Goal: Navigation & Orientation: Find specific page/section

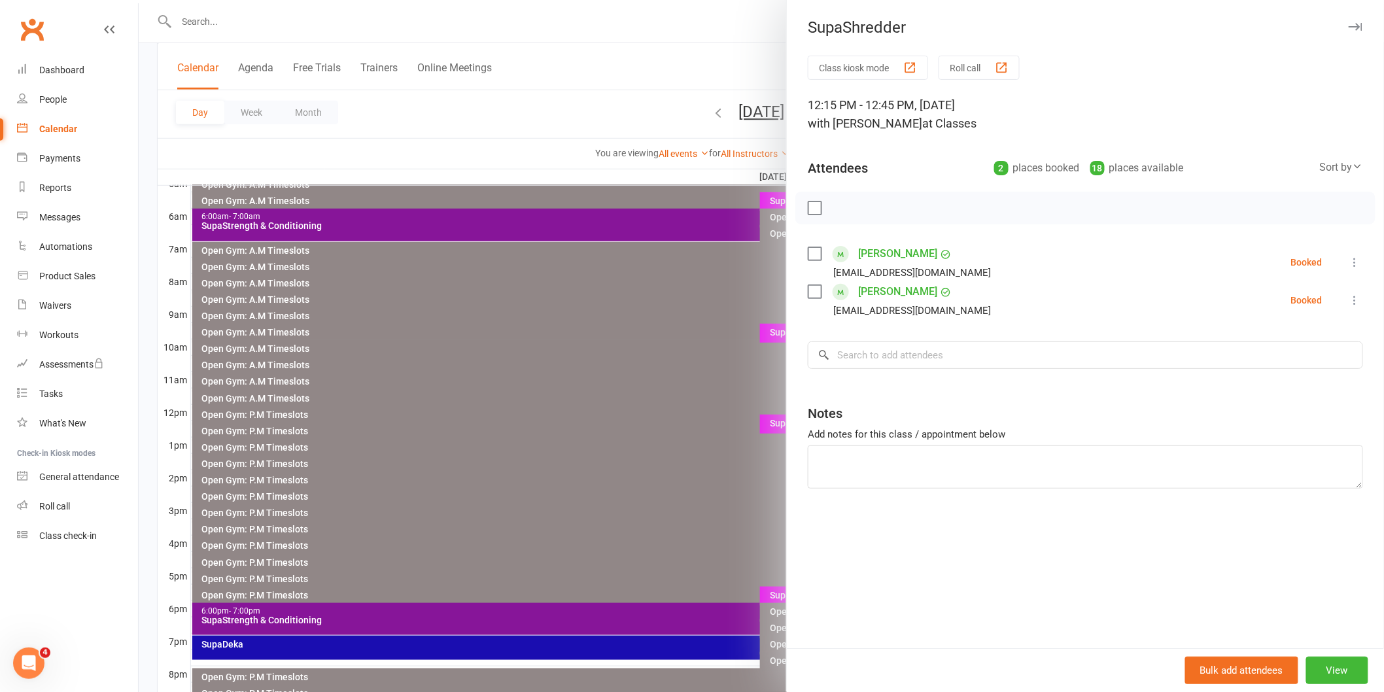
click at [615, 411] on div at bounding box center [761, 346] width 1245 height 692
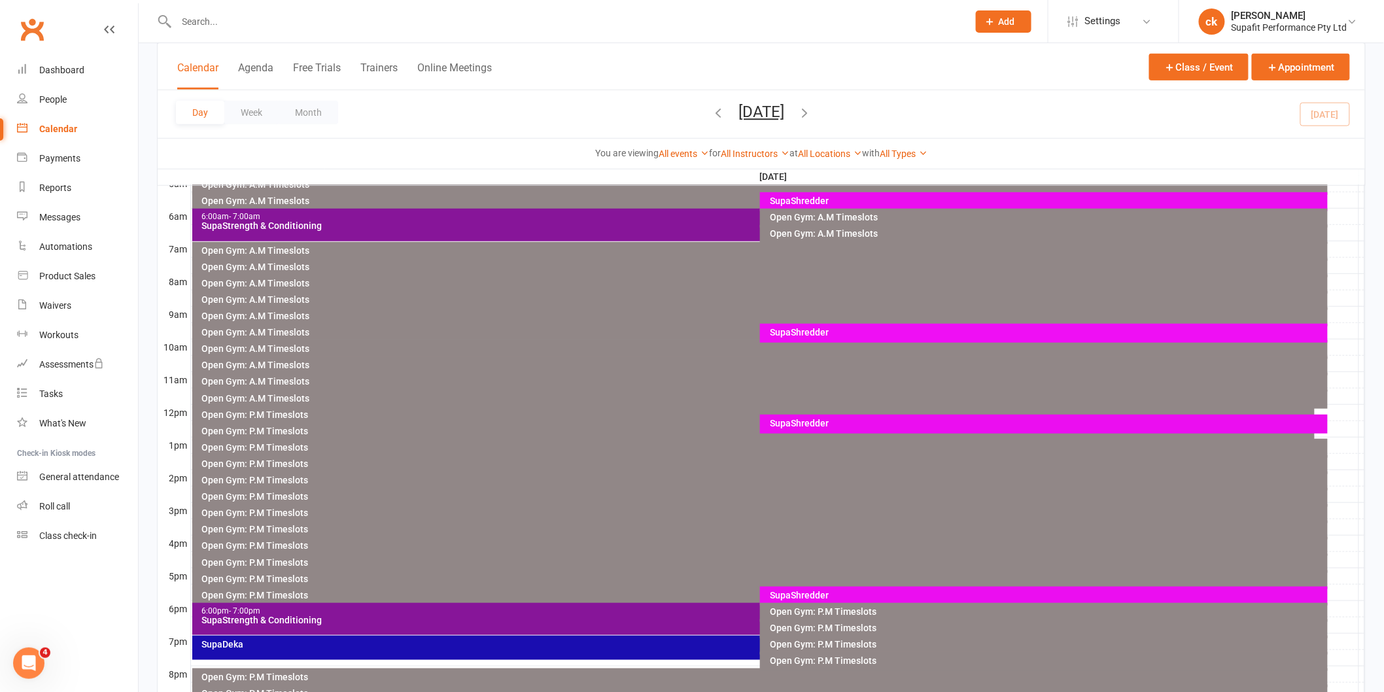
click at [802, 587] on div "SupaShredder" at bounding box center [1044, 596] width 568 height 19
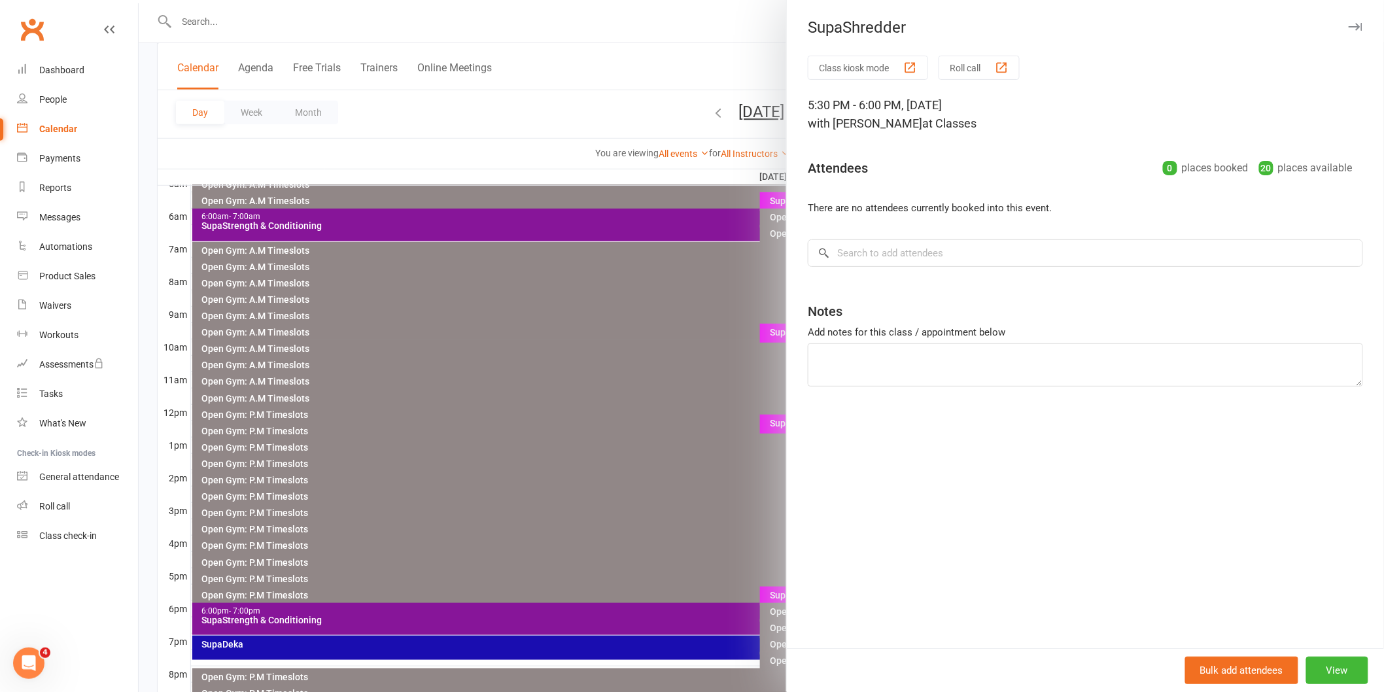
click at [721, 538] on div at bounding box center [761, 346] width 1245 height 692
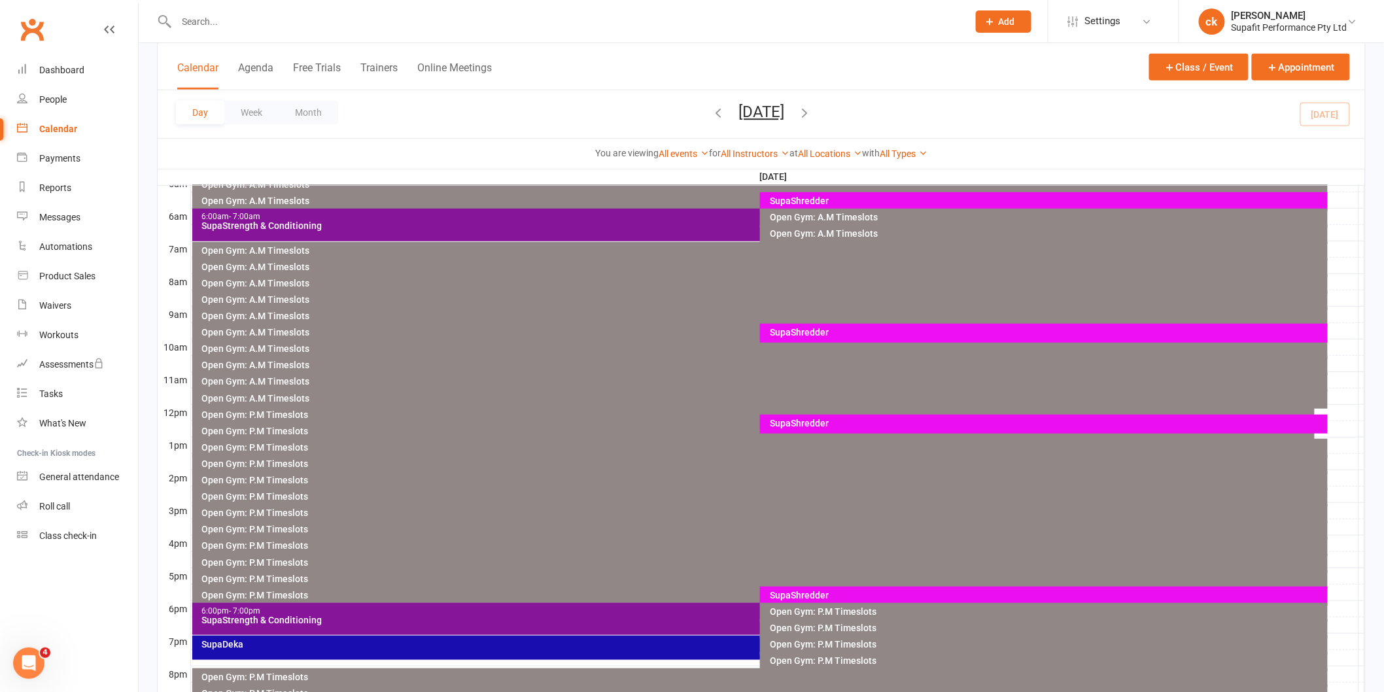
click at [288, 609] on div "6:00pm - 7:00pm" at bounding box center [756, 611] width 1111 height 9
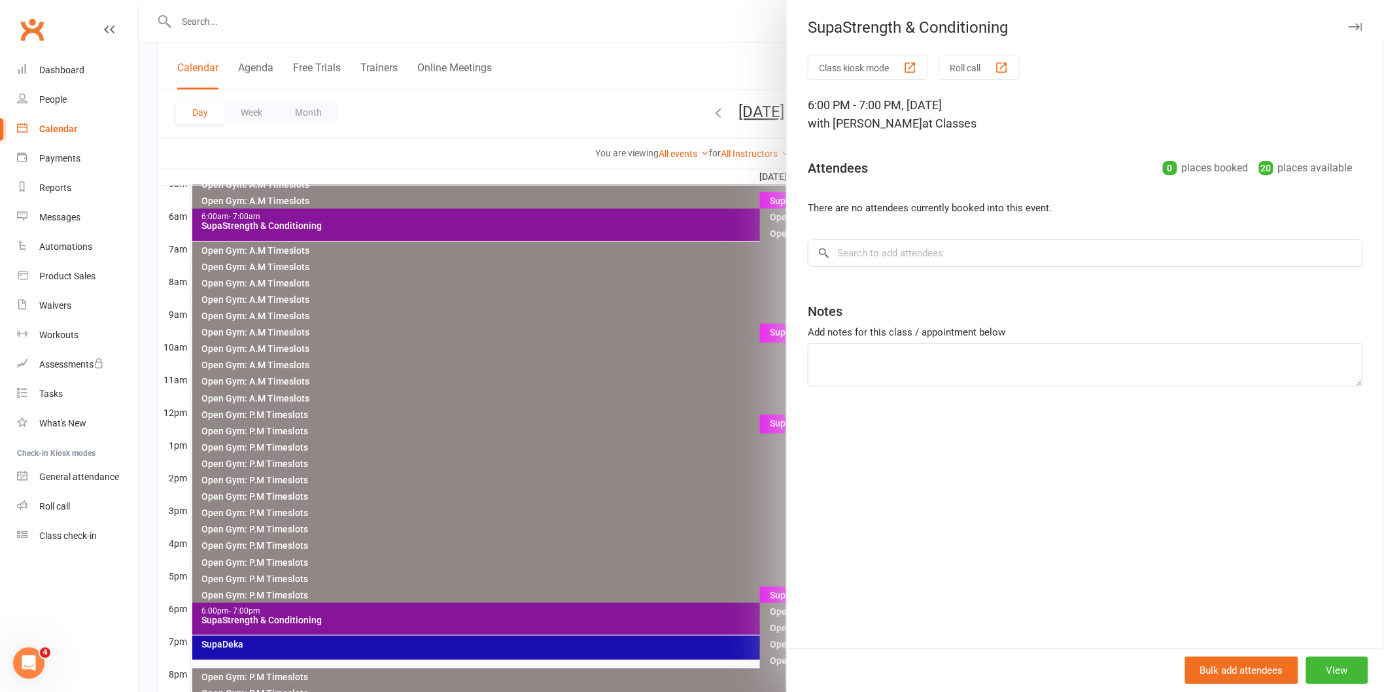
click at [315, 539] on div at bounding box center [761, 346] width 1245 height 692
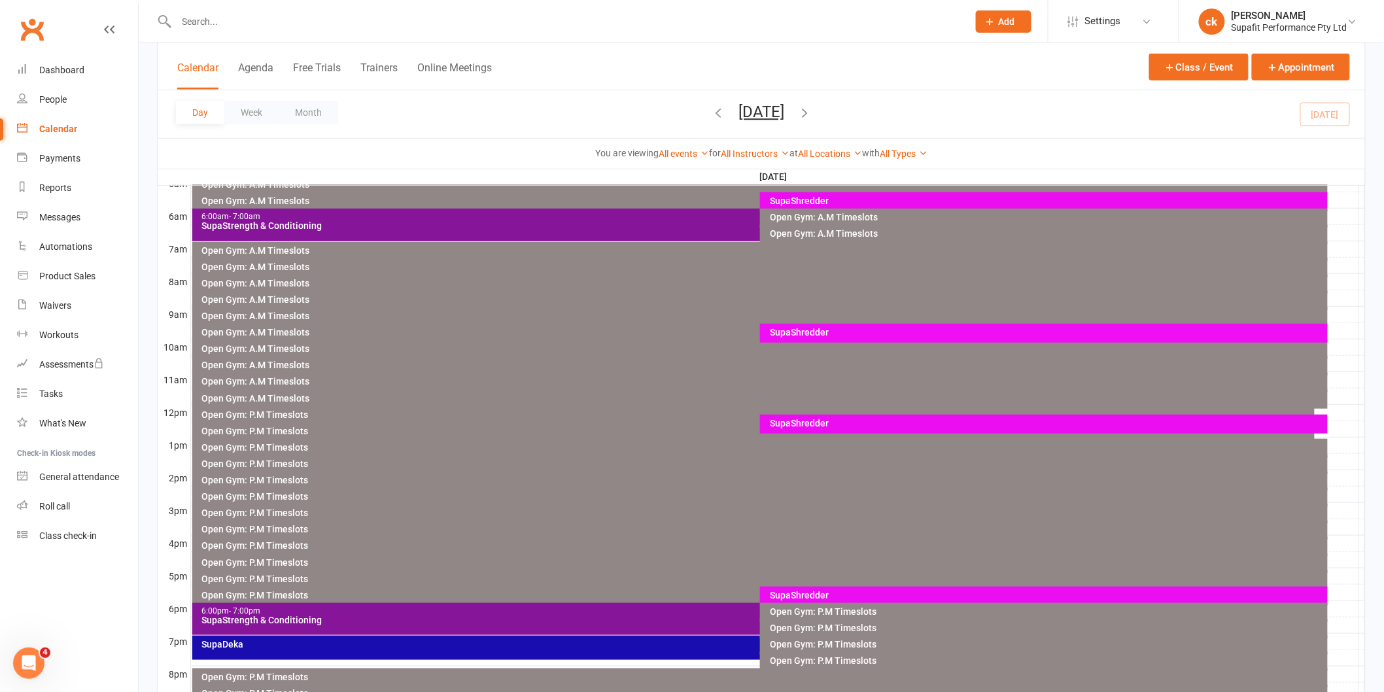
click at [252, 636] on div "SupaDeka" at bounding box center [753, 648] width 1123 height 24
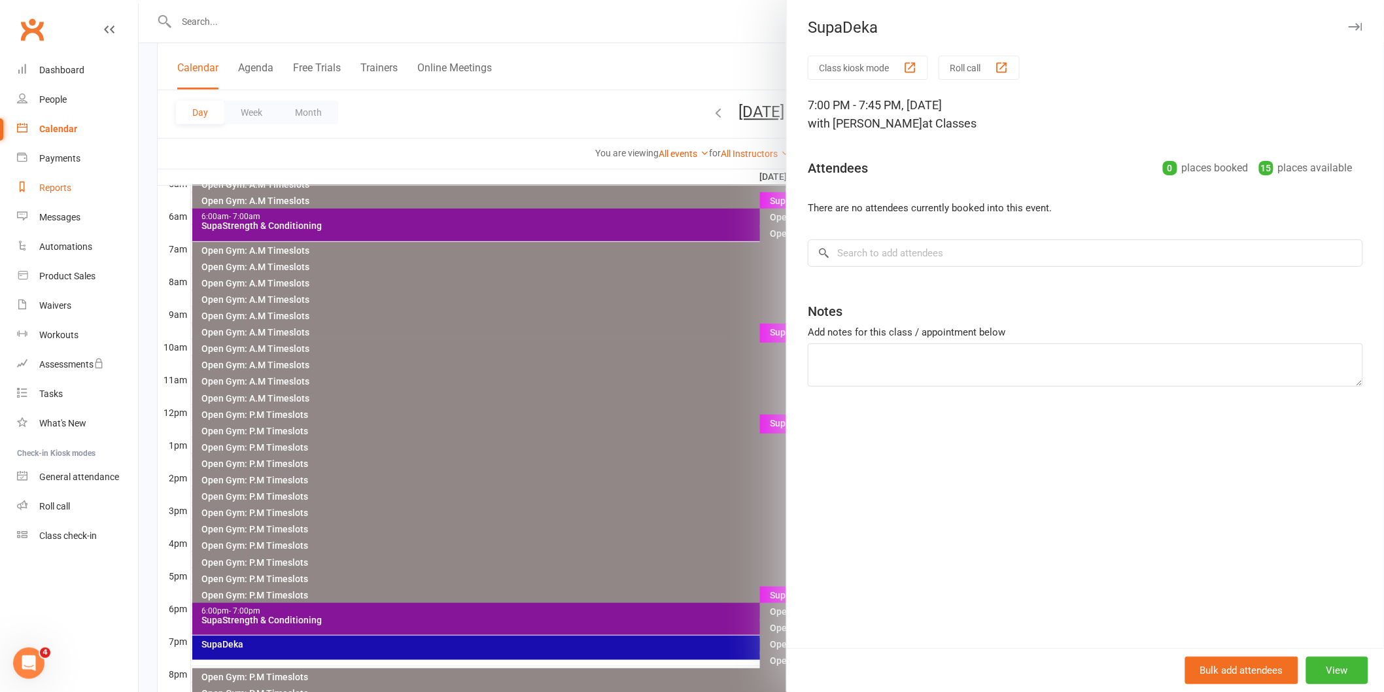
click at [41, 190] on div "Reports" at bounding box center [55, 187] width 32 height 10
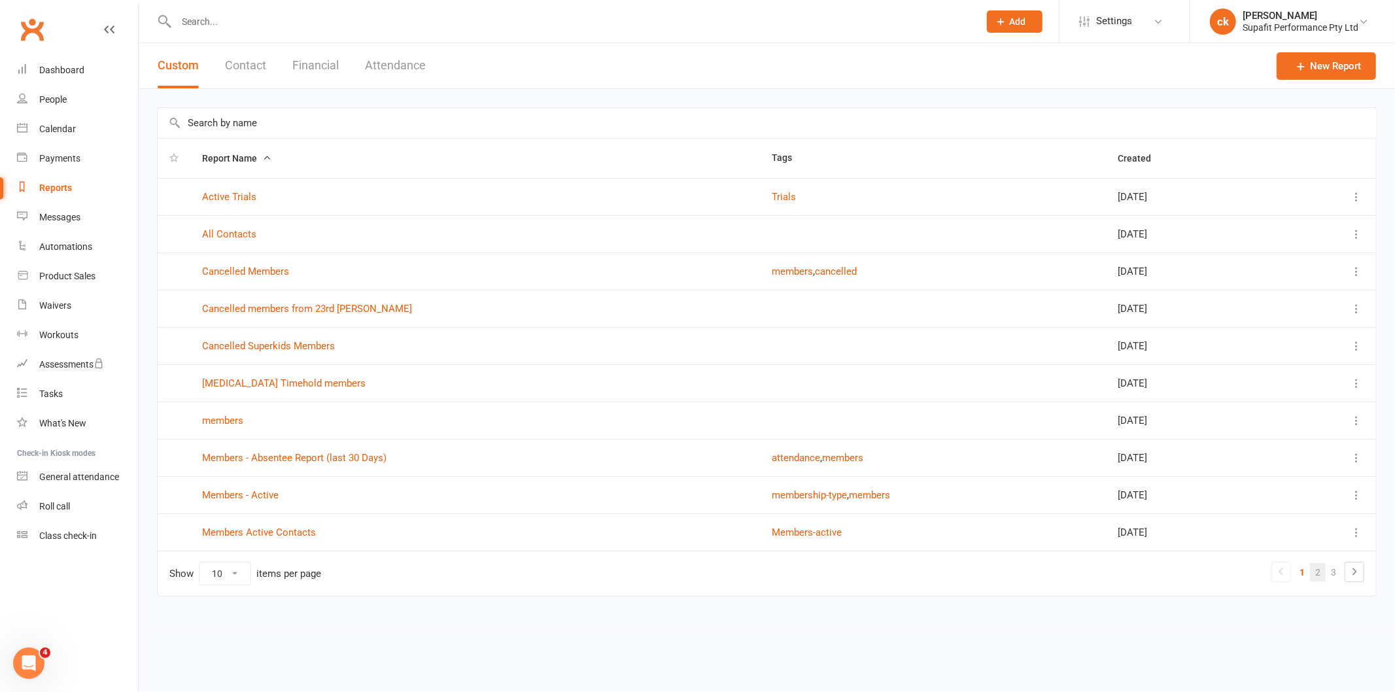
click at [1316, 570] on link "2" at bounding box center [1318, 572] width 16 height 18
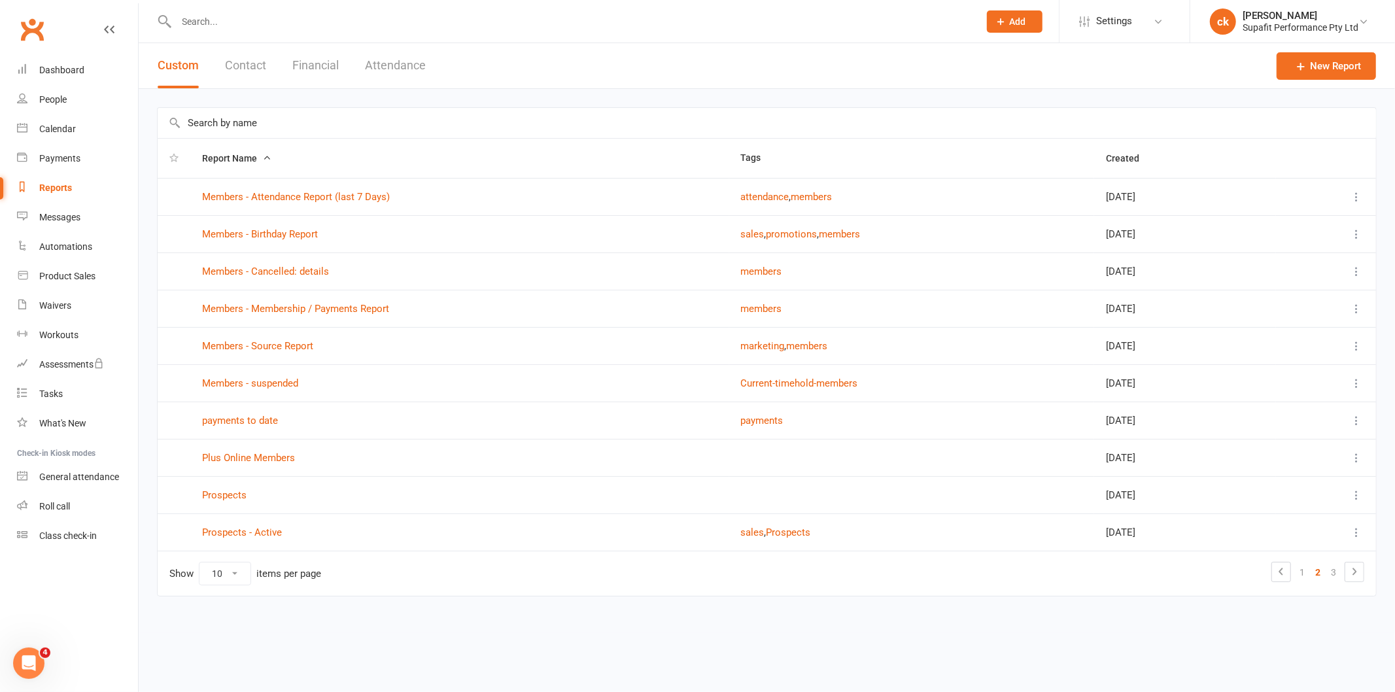
click at [262, 190] on td "Members - Attendance Report (last 7 Days)" at bounding box center [459, 196] width 539 height 37
click at [262, 196] on link "Members - Attendance Report (last 7 Days)" at bounding box center [296, 197] width 188 height 12
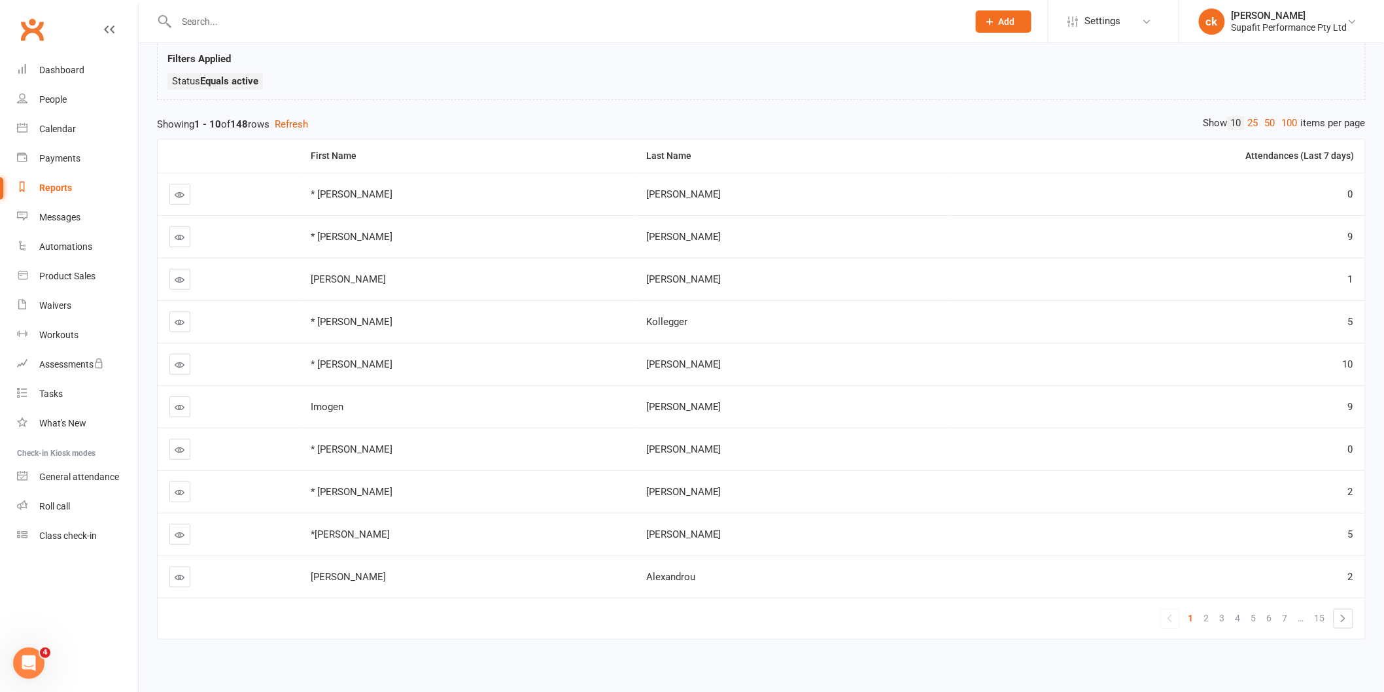
scroll to position [109, 0]
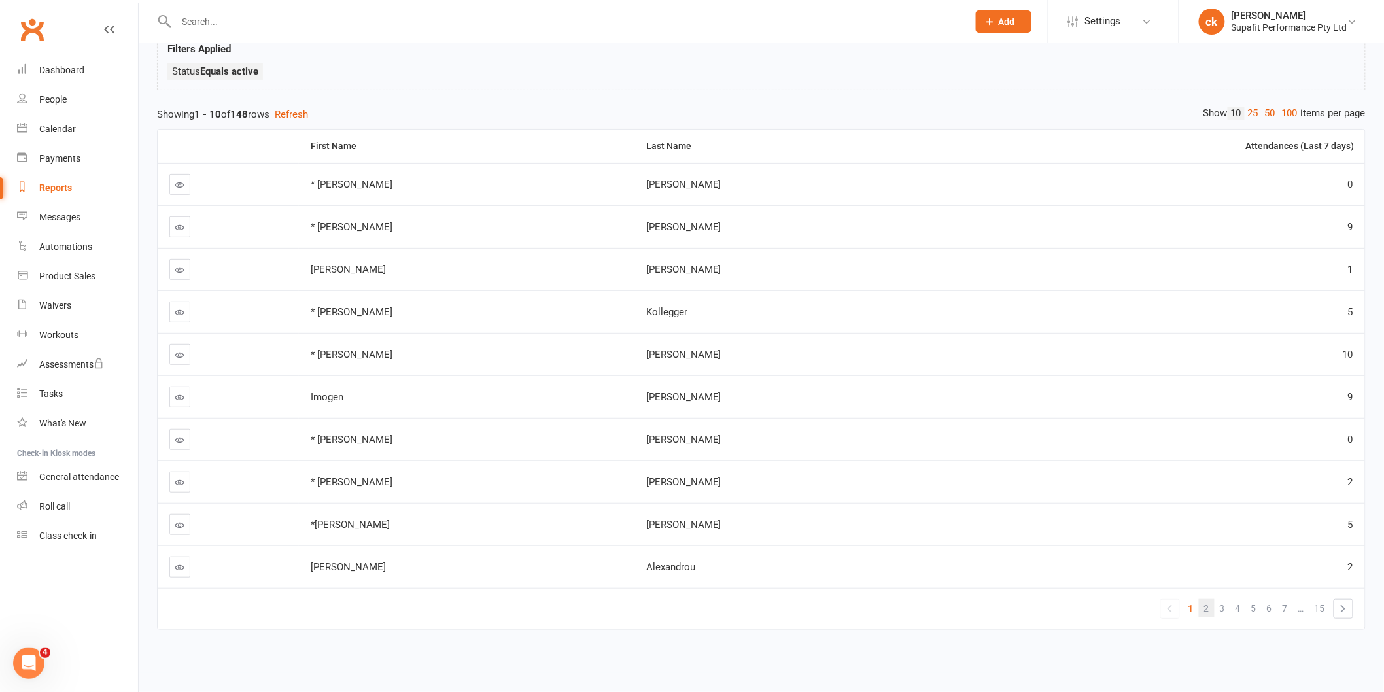
click at [1206, 599] on span "2" at bounding box center [1206, 608] width 5 height 18
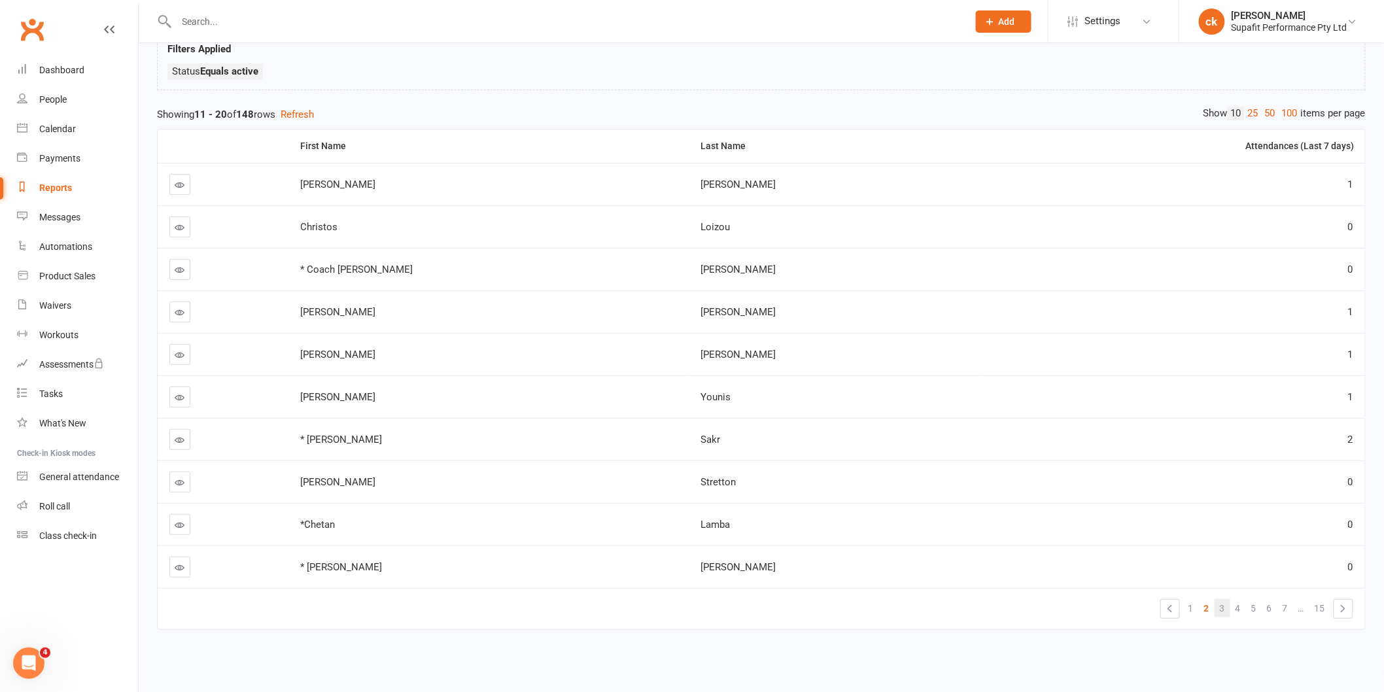
click at [1216, 599] on link "3" at bounding box center [1222, 608] width 16 height 18
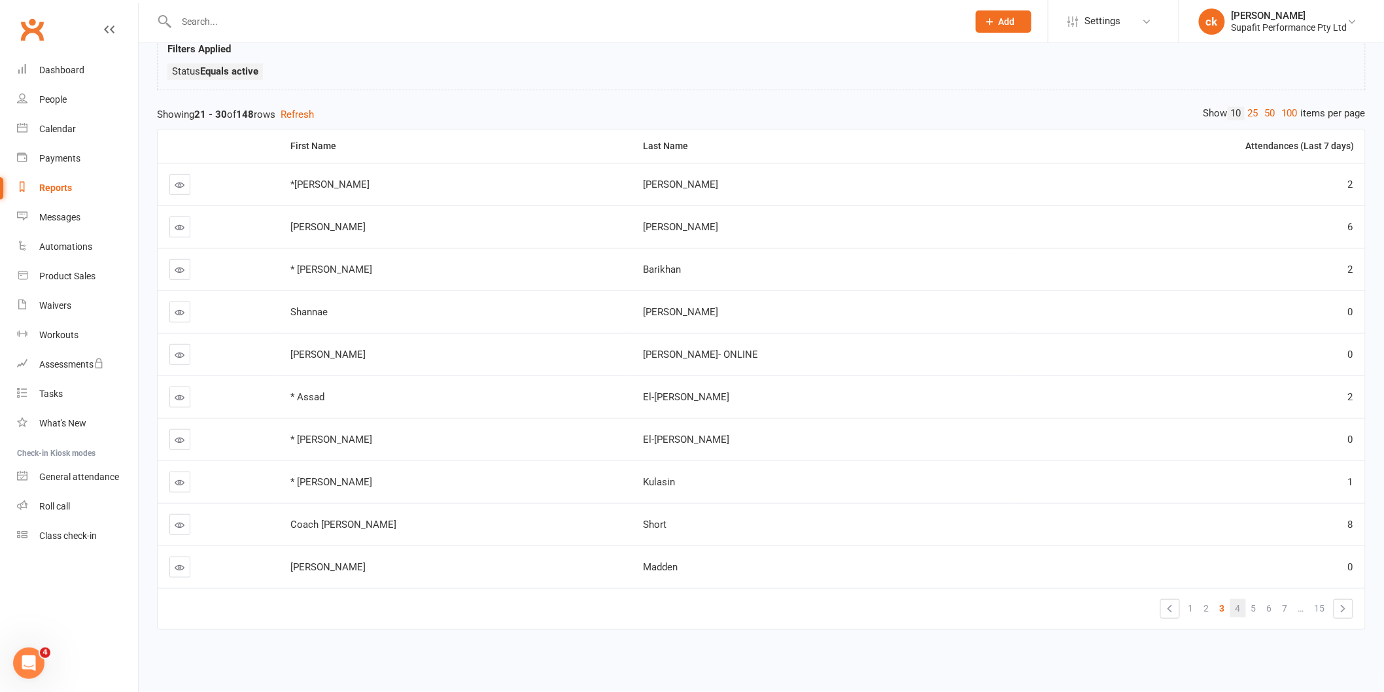
click at [1239, 599] on span "4" at bounding box center [1237, 608] width 5 height 18
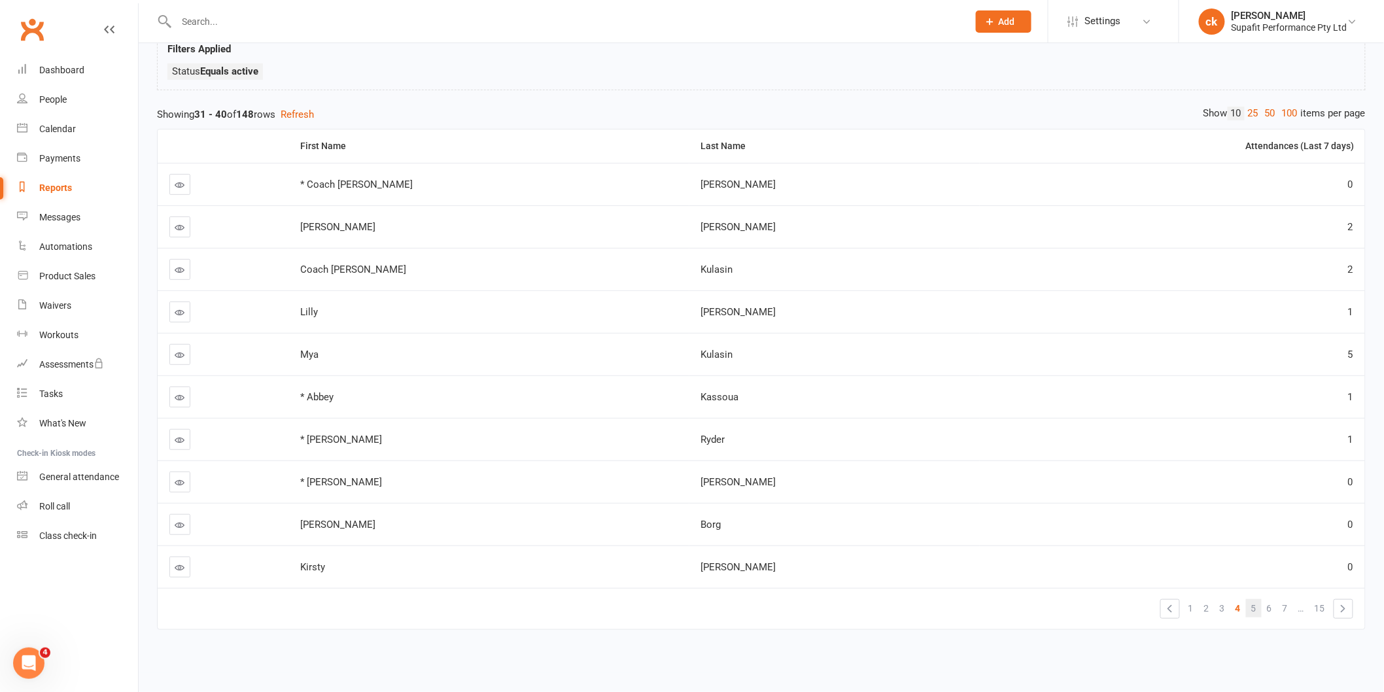
click at [1250, 602] on link "5" at bounding box center [1254, 608] width 16 height 18
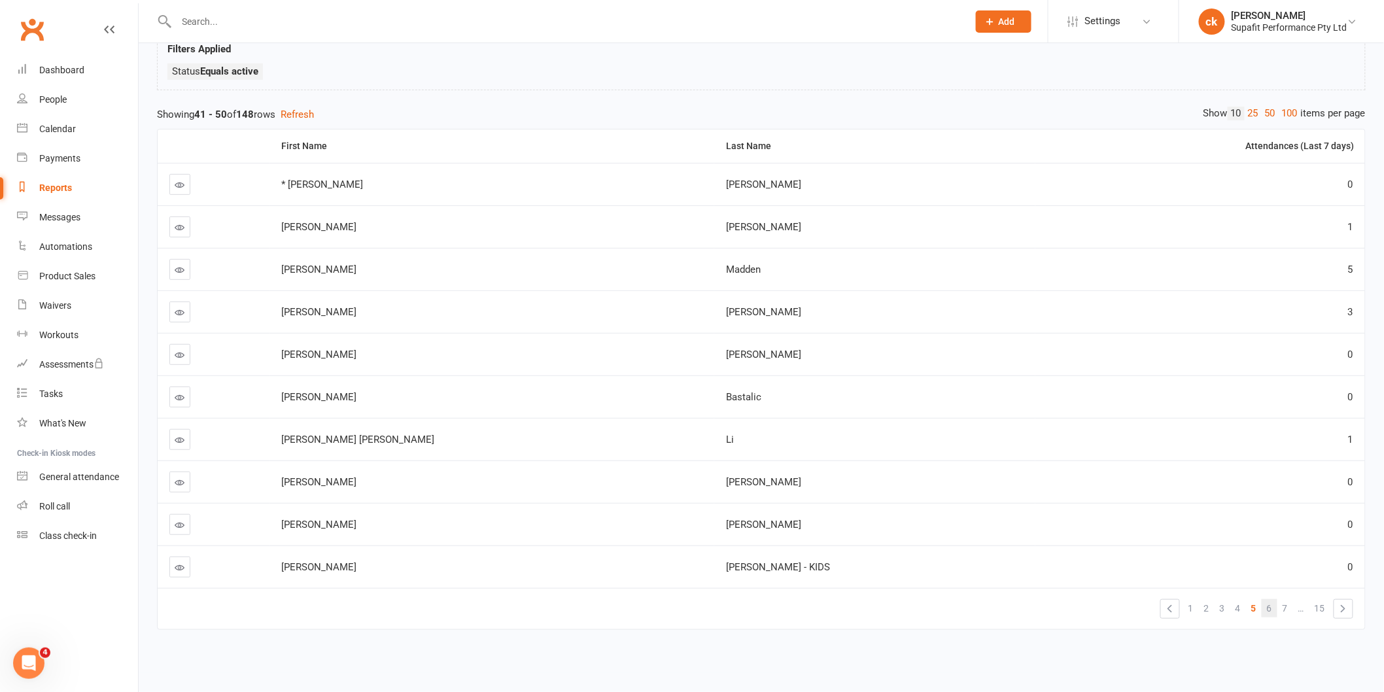
click at [1267, 599] on span "6" at bounding box center [1269, 608] width 5 height 18
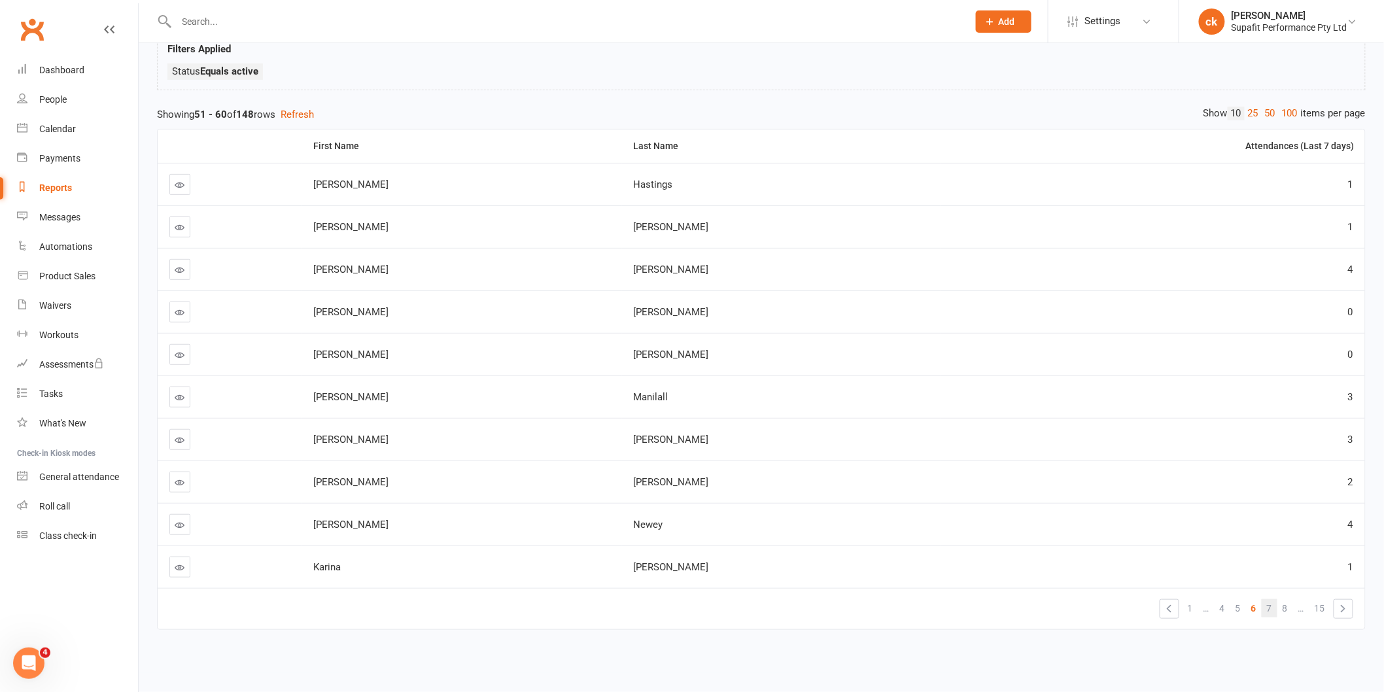
click at [1270, 599] on span "7" at bounding box center [1269, 608] width 5 height 18
click at [1270, 599] on span "8" at bounding box center [1269, 608] width 5 height 18
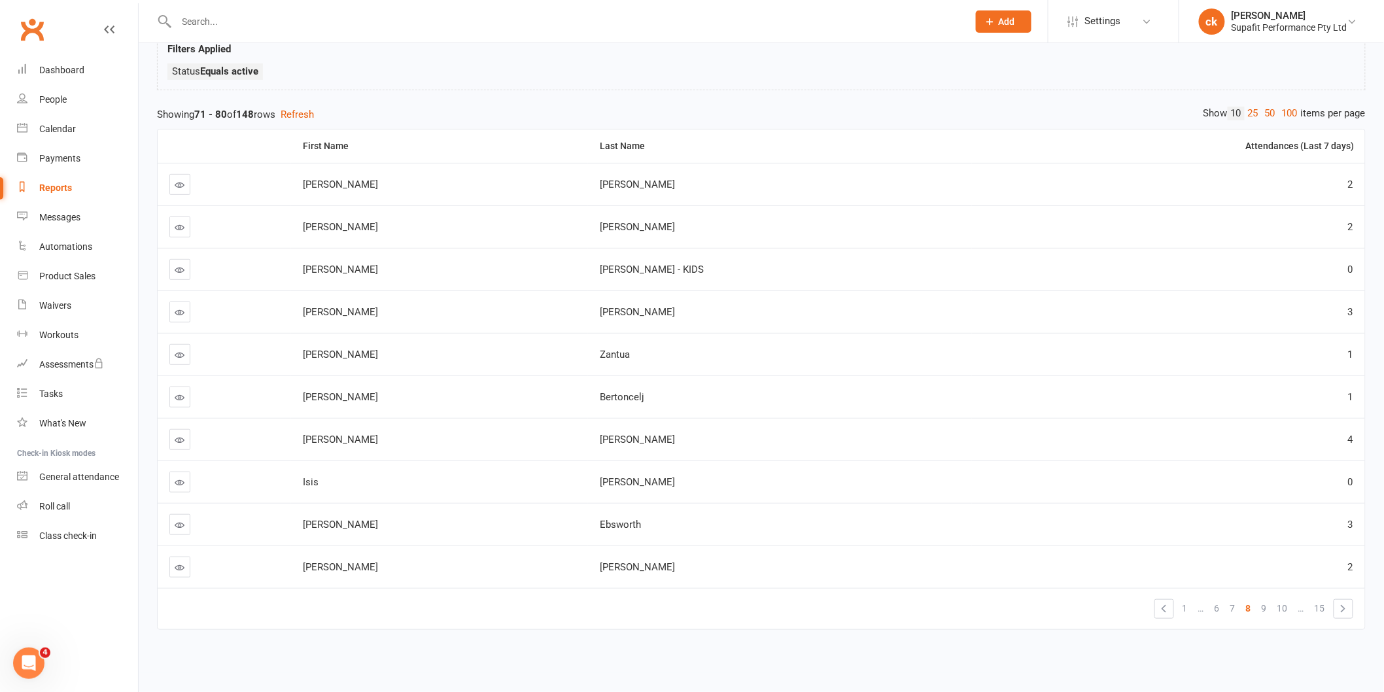
click at [1270, 599] on link "9" at bounding box center [1264, 608] width 16 height 18
click at [1258, 599] on span "10" at bounding box center [1261, 608] width 10 height 18
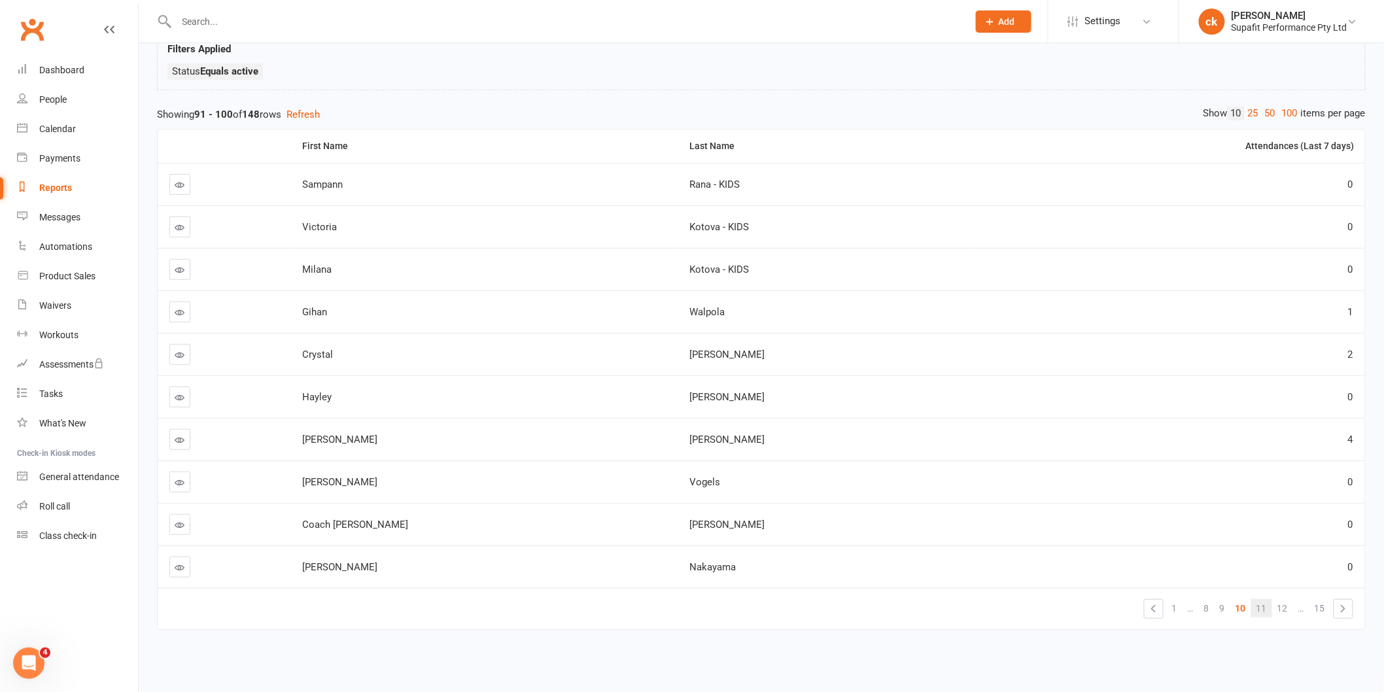
click at [1254, 599] on link "11" at bounding box center [1261, 608] width 21 height 18
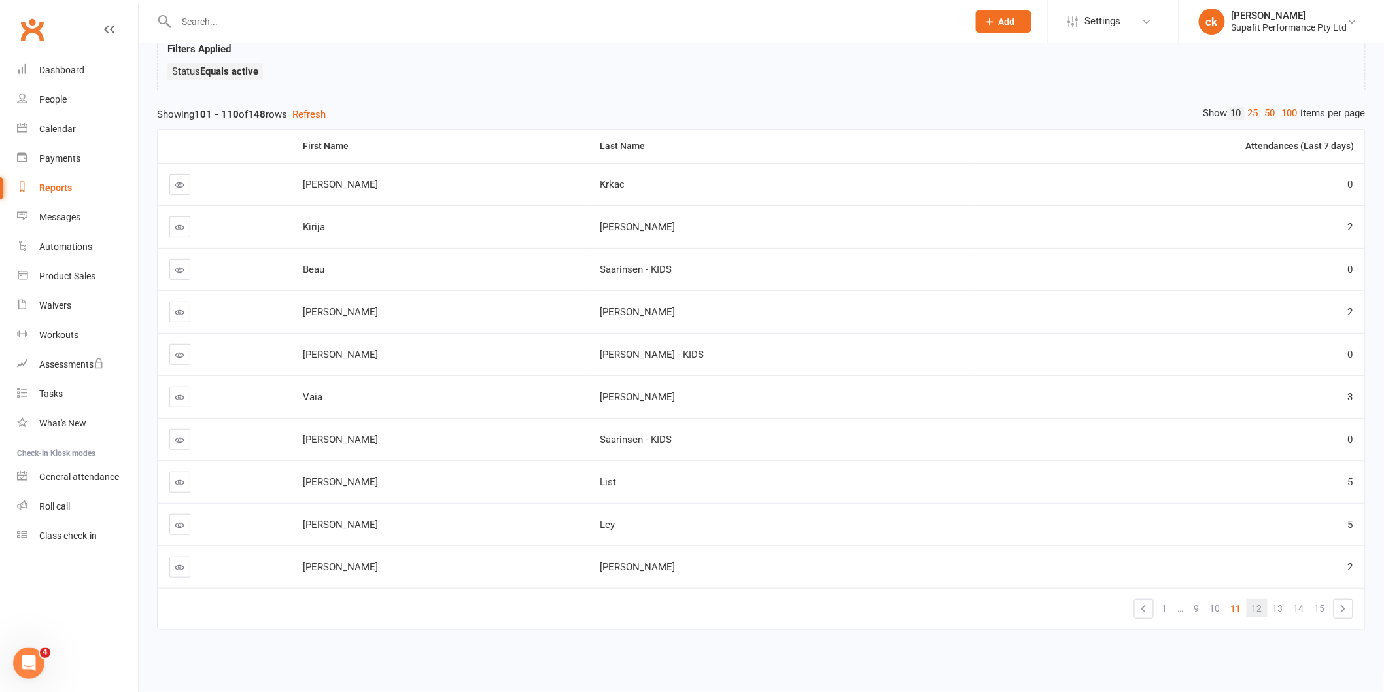
click at [1254, 599] on span "12" at bounding box center [1257, 608] width 10 height 18
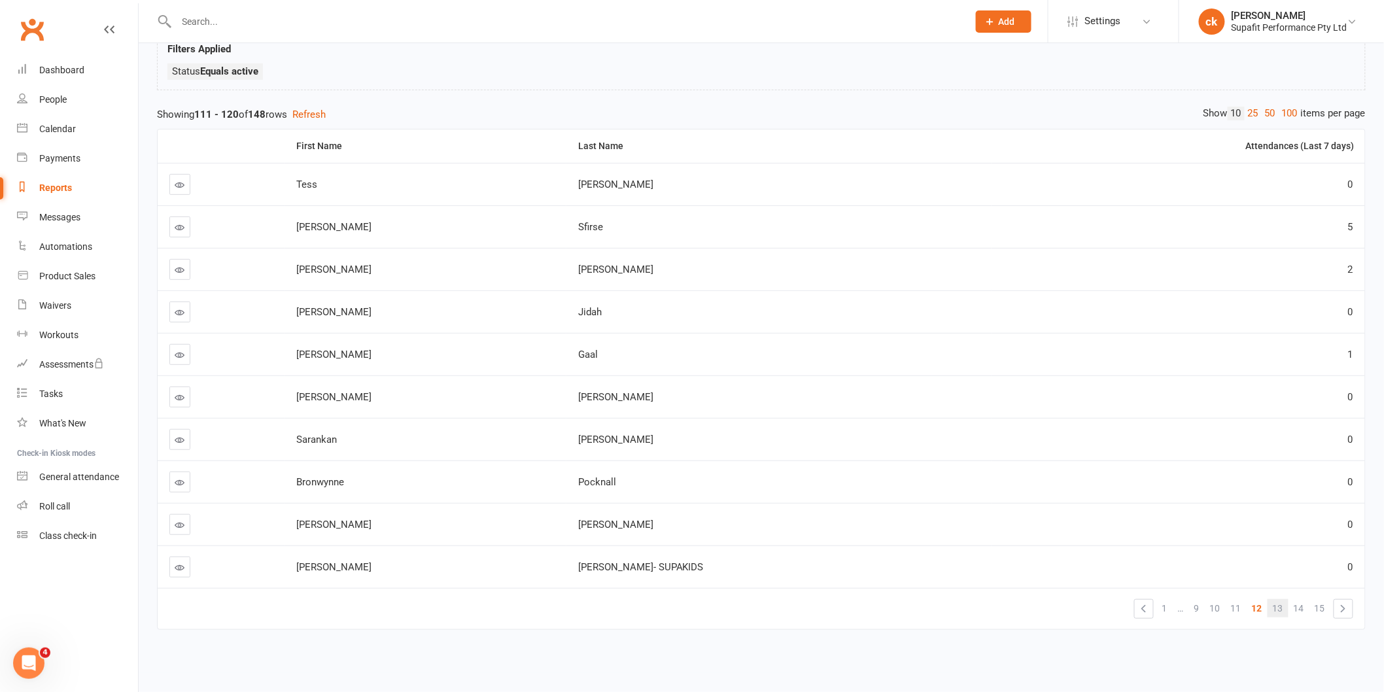
click at [1279, 599] on span "13" at bounding box center [1278, 608] width 10 height 18
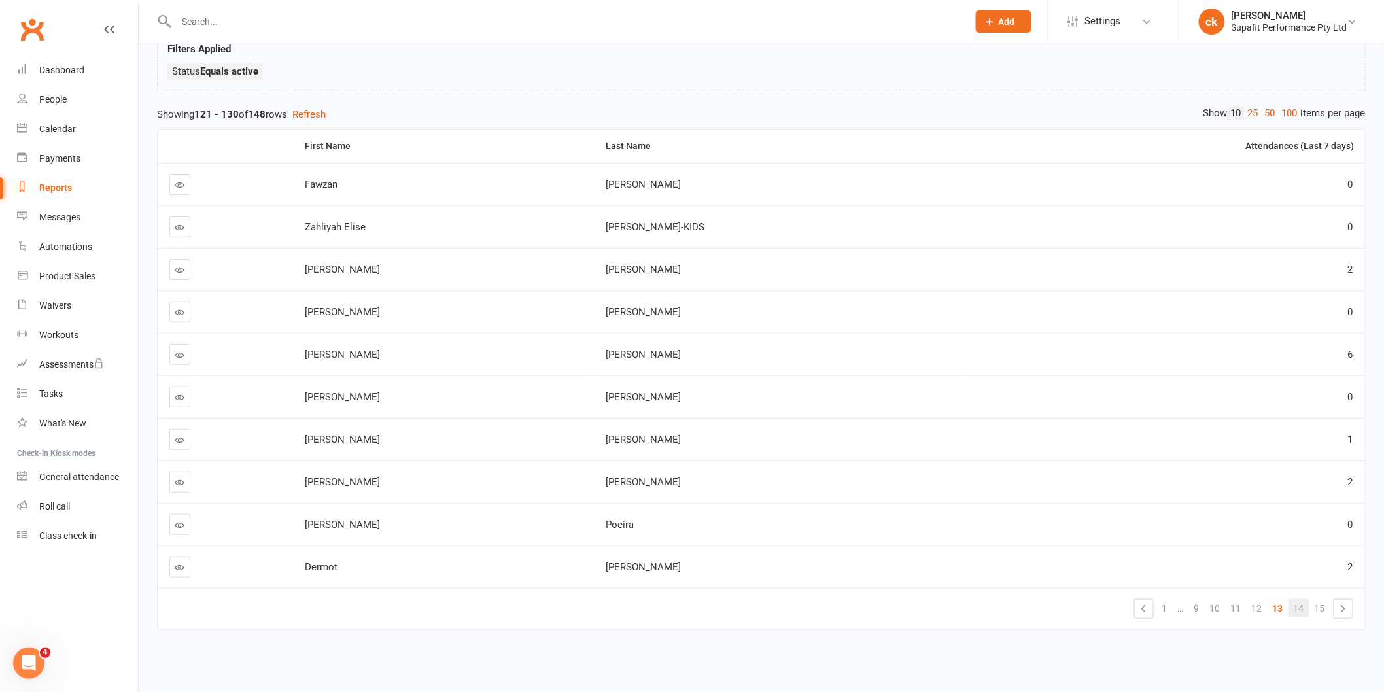
click at [1298, 599] on span "14" at bounding box center [1299, 608] width 10 height 18
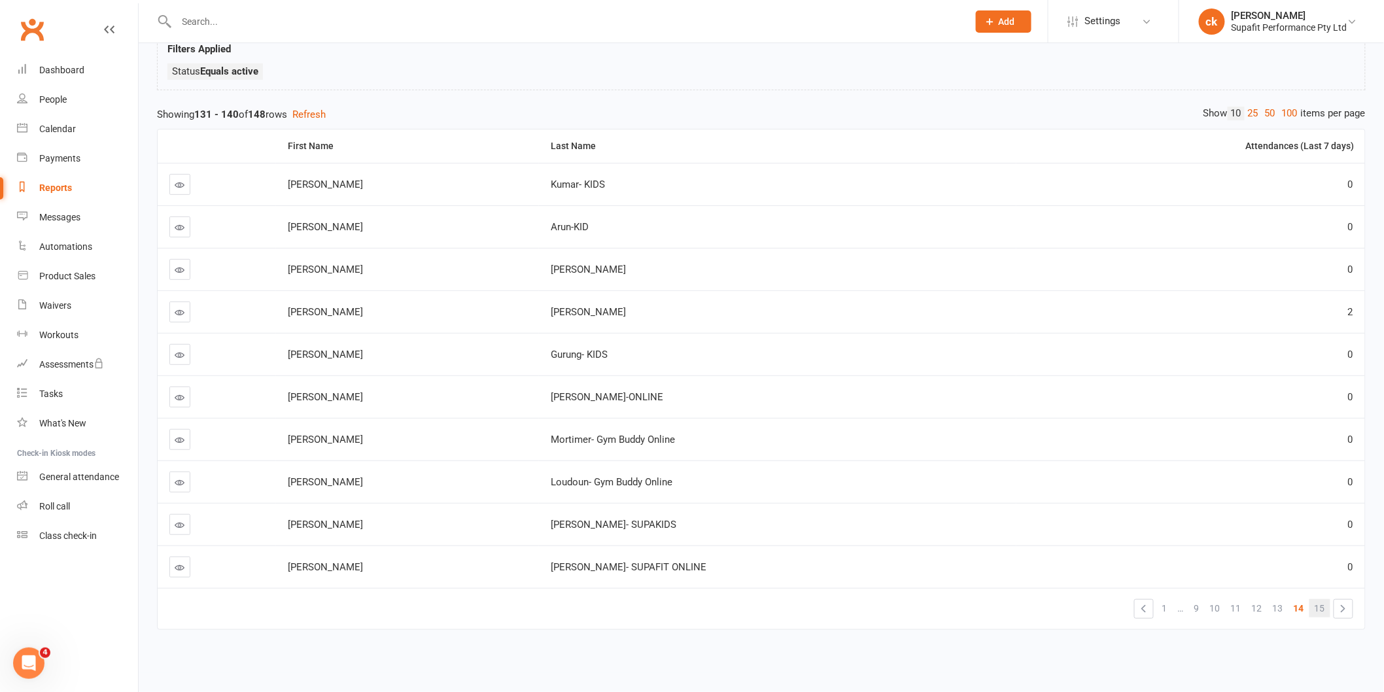
click at [1319, 599] on span "15" at bounding box center [1319, 608] width 10 height 18
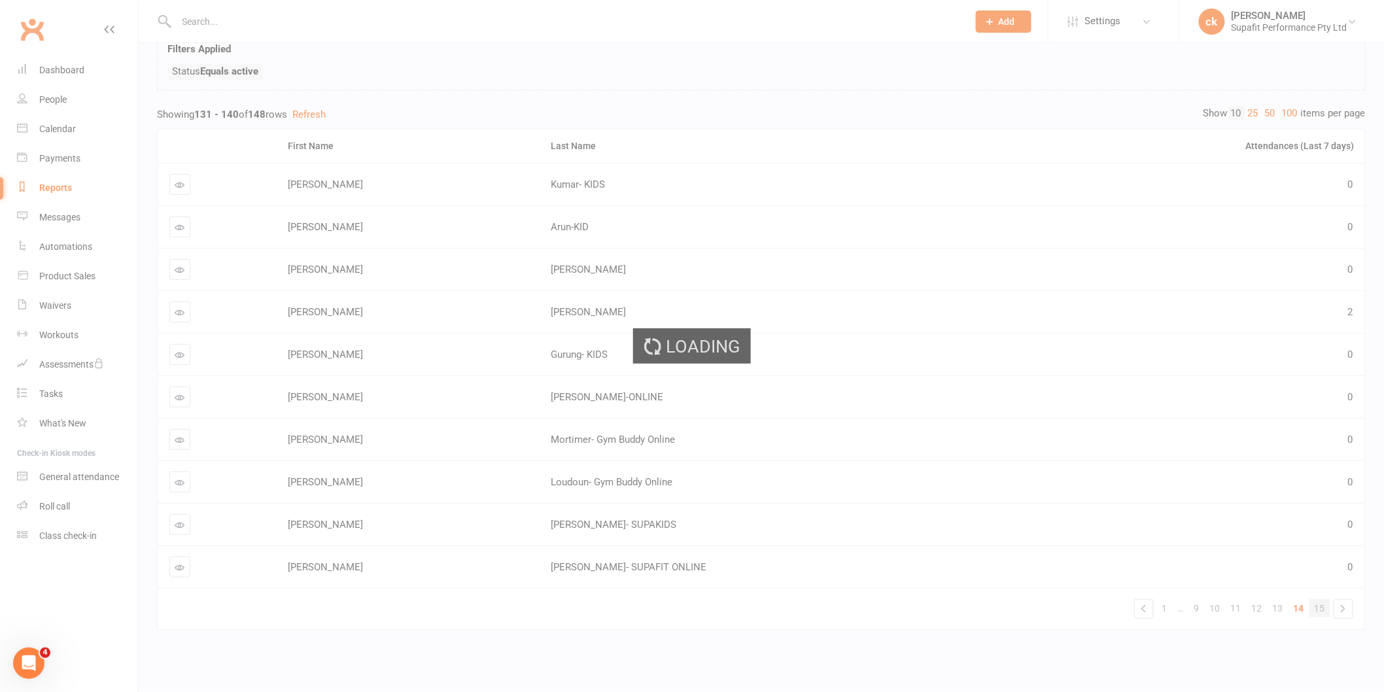
scroll to position [24, 0]
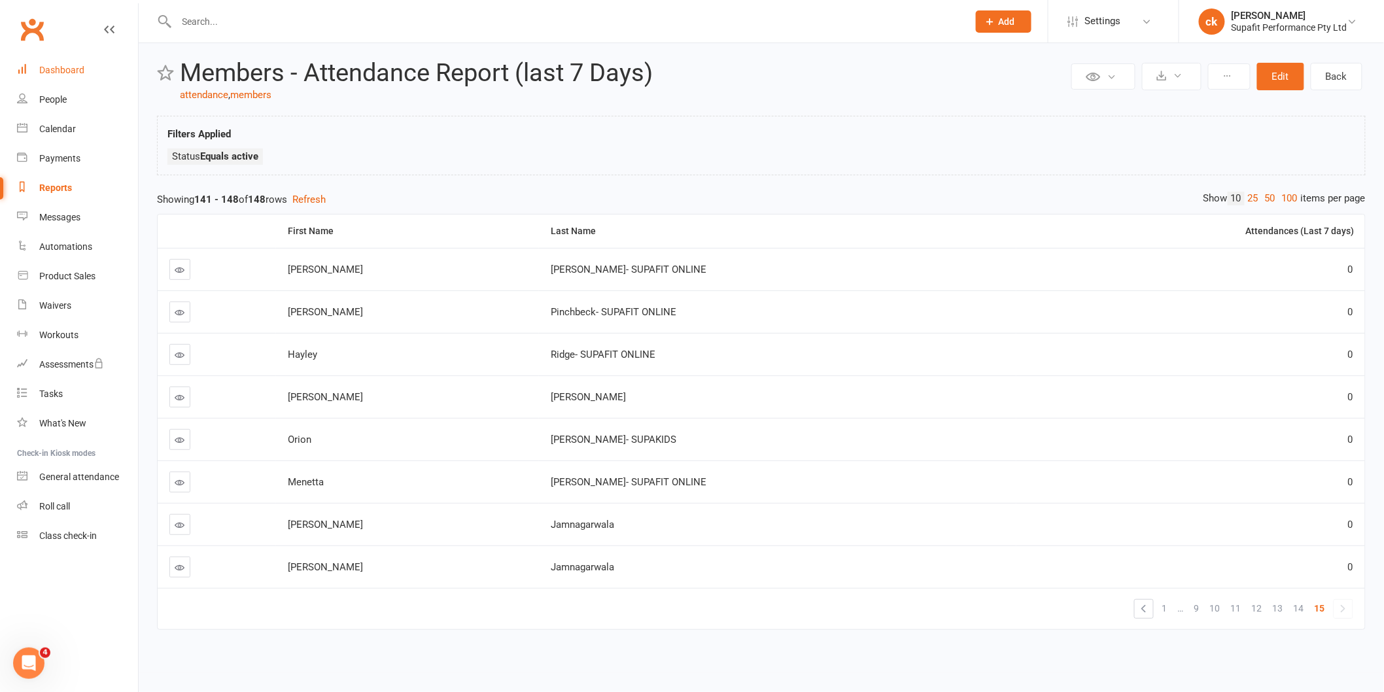
click at [62, 73] on div "Dashboard" at bounding box center [61, 70] width 45 height 10
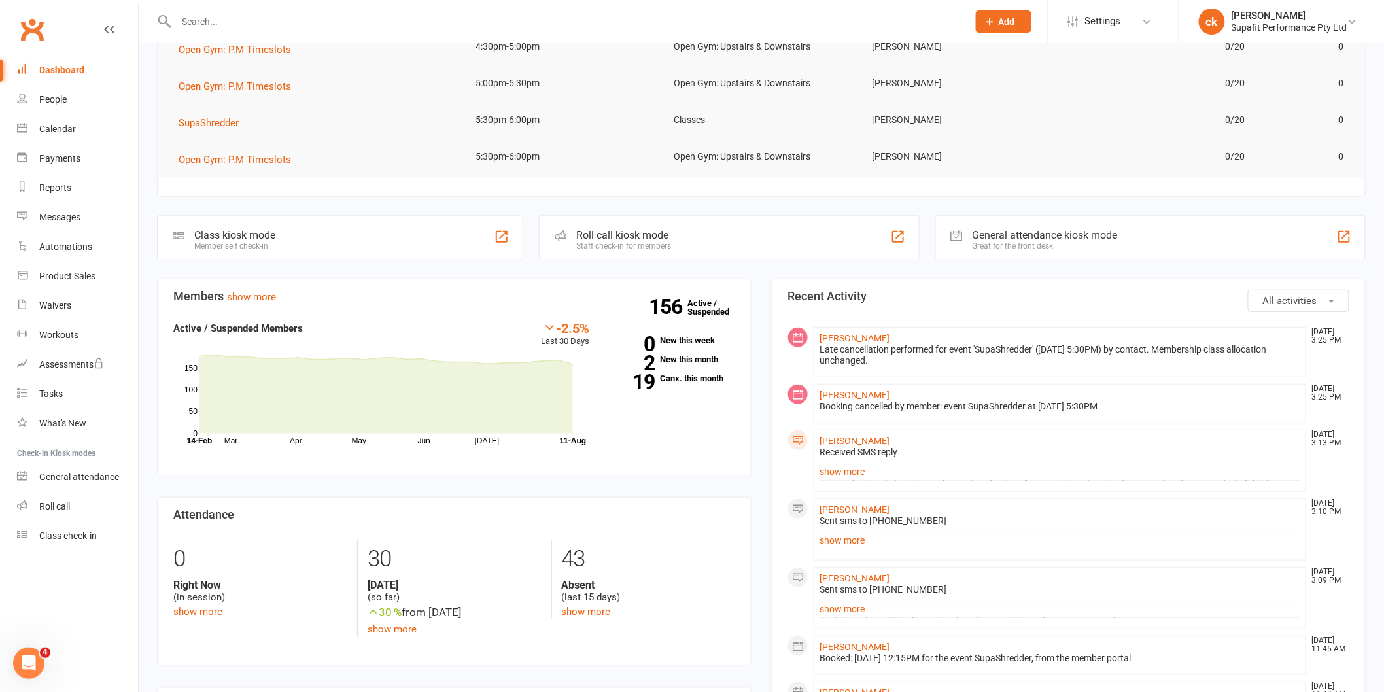
scroll to position [218, 0]
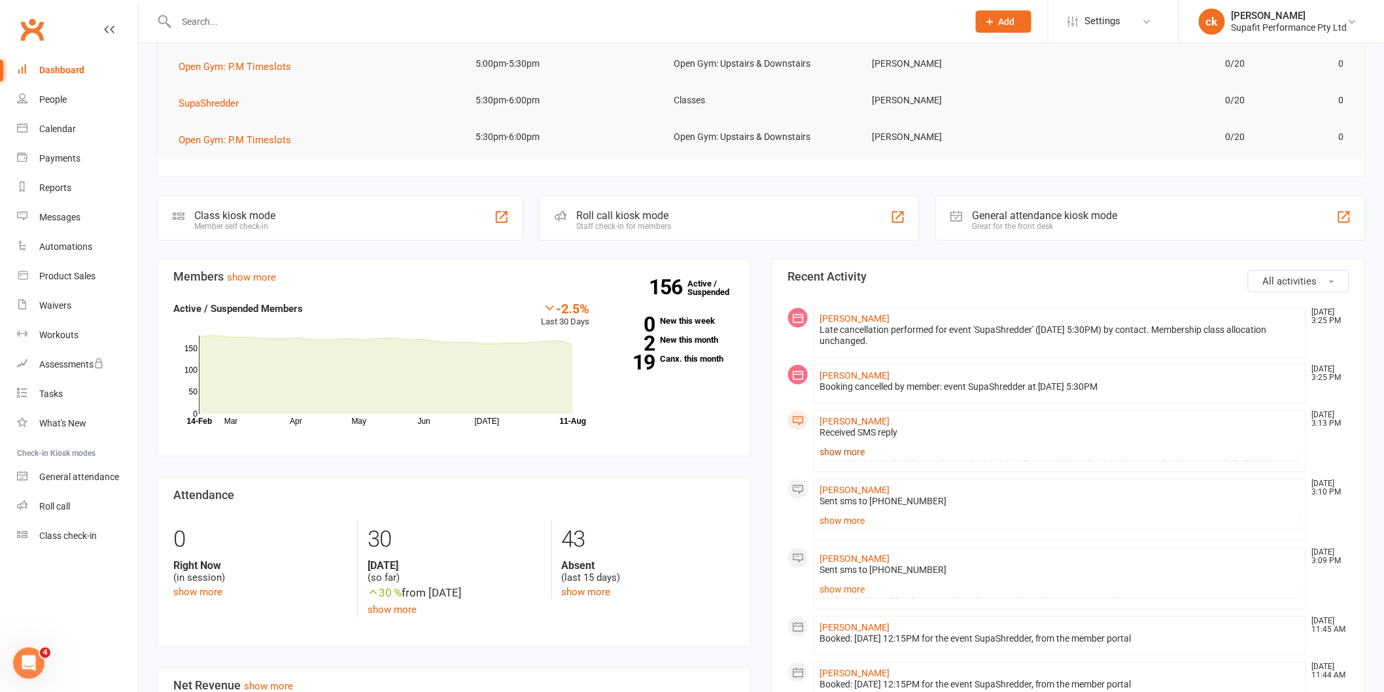
click at [850, 455] on link "show more" at bounding box center [1059, 452] width 481 height 18
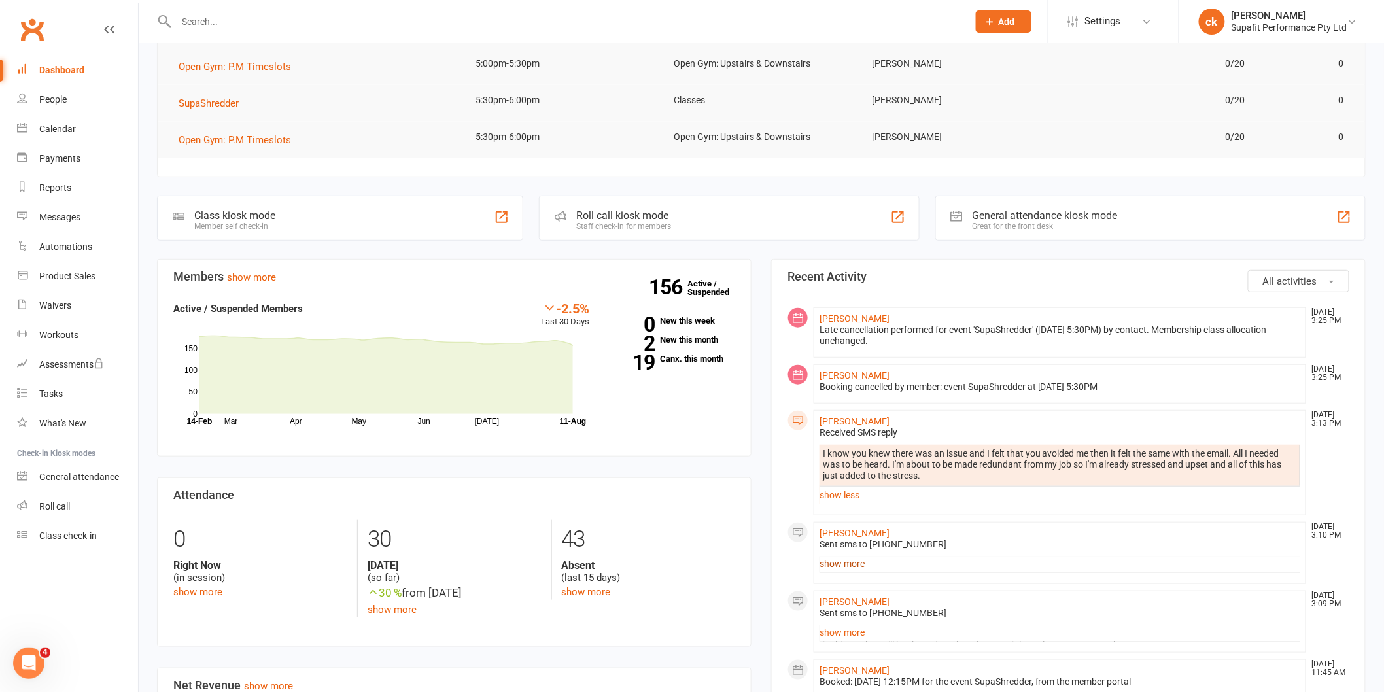
click at [844, 568] on link "show more" at bounding box center [1059, 564] width 481 height 18
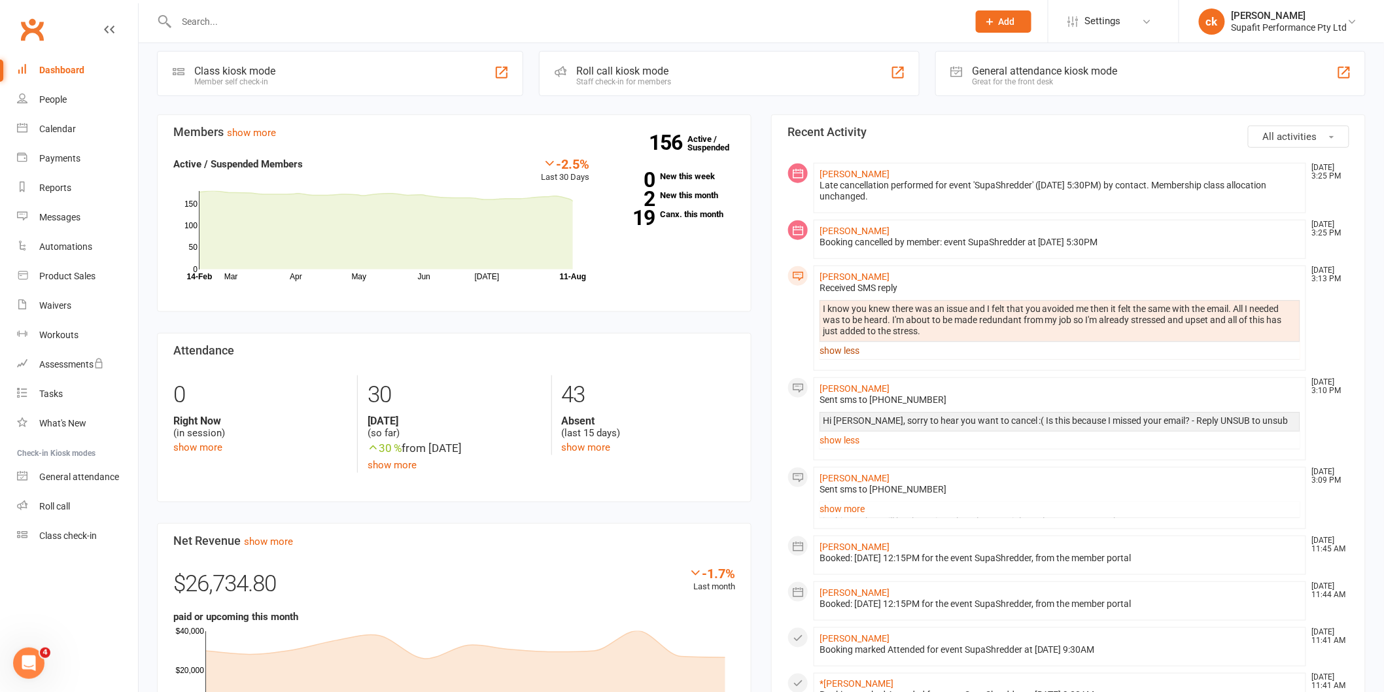
scroll to position [363, 0]
click at [864, 508] on link "show more" at bounding box center [1059, 508] width 481 height 18
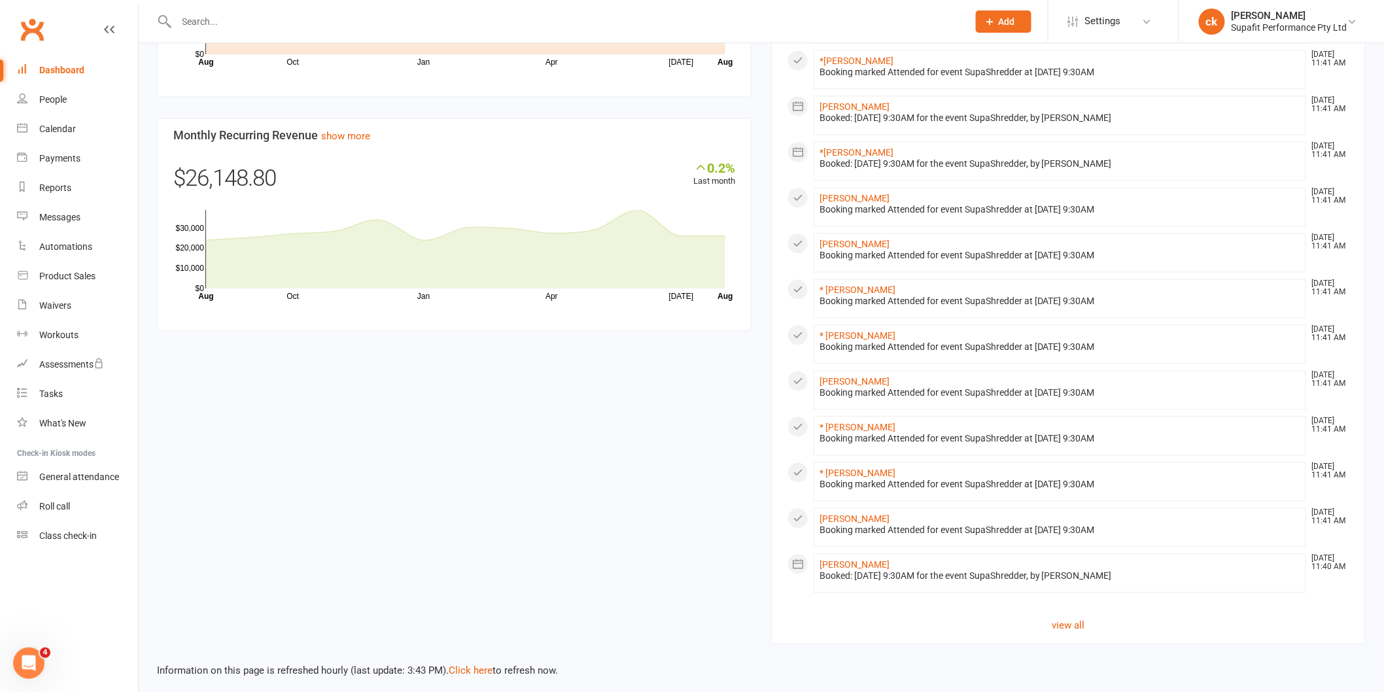
scroll to position [581, 0]
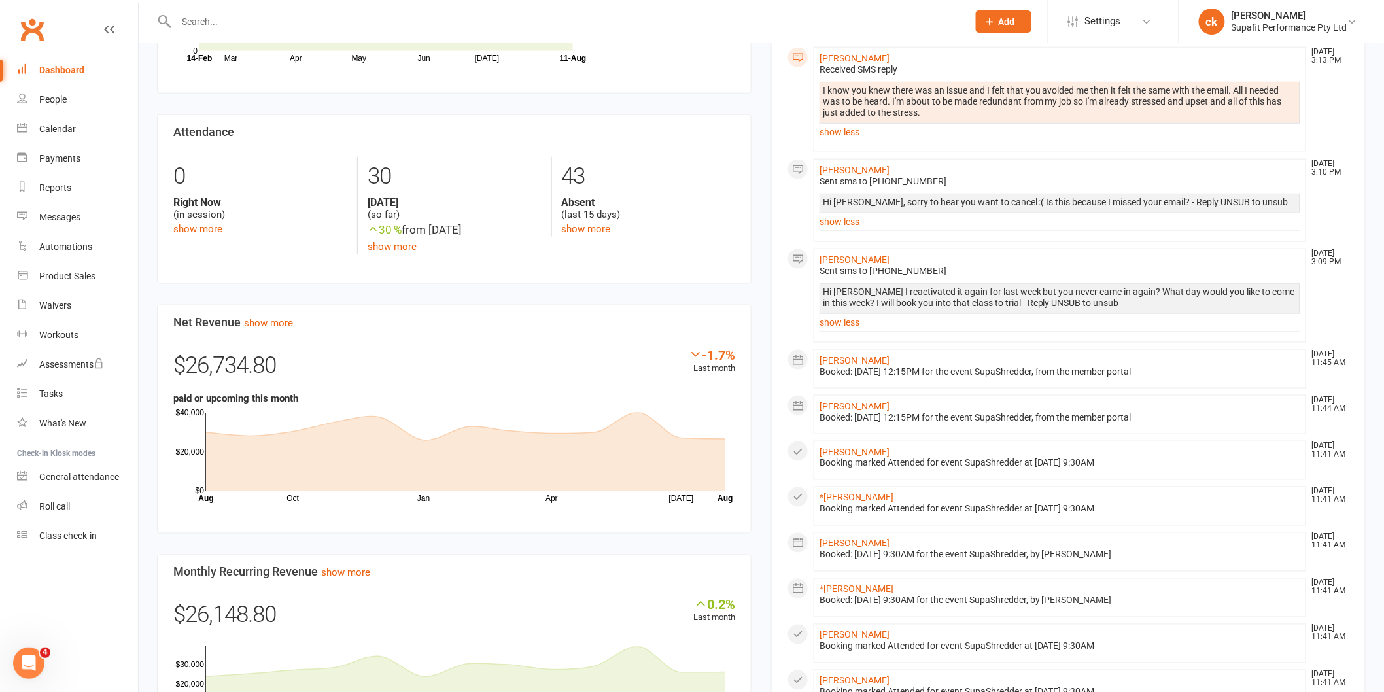
click at [73, 61] on link "Dashboard" at bounding box center [77, 70] width 121 height 29
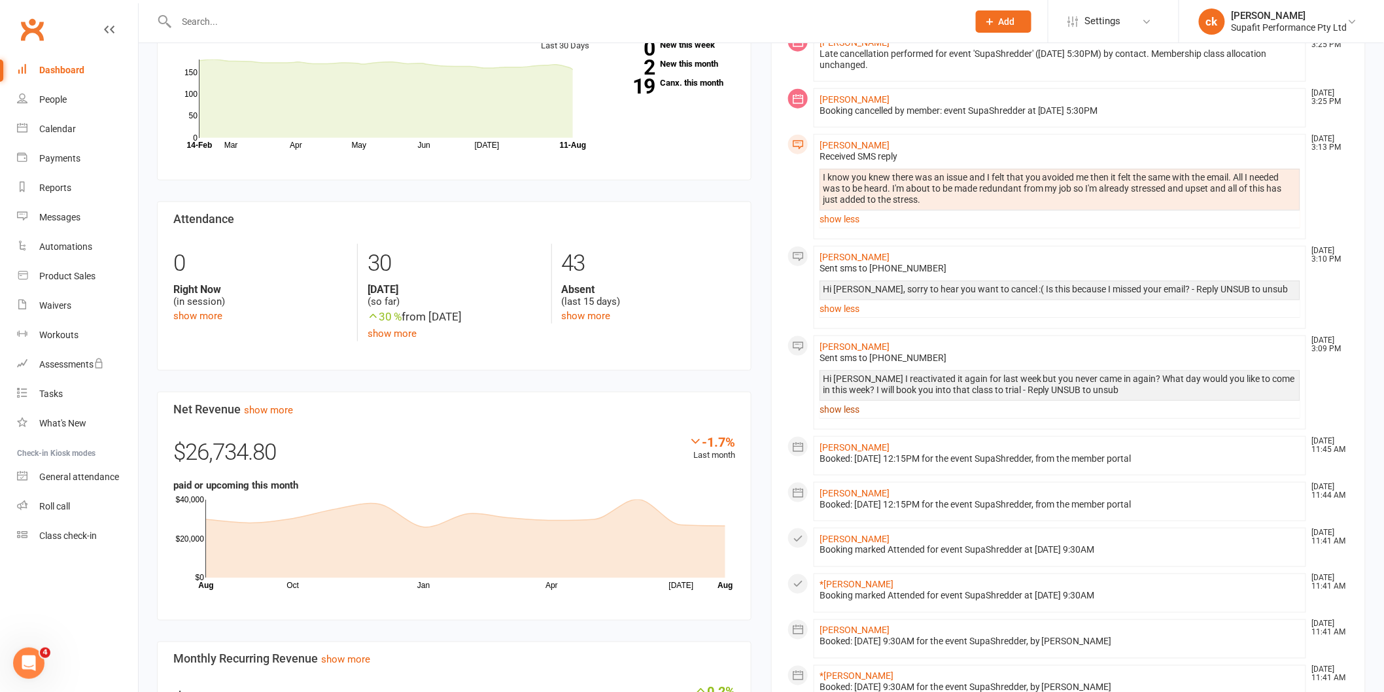
scroll to position [218, 0]
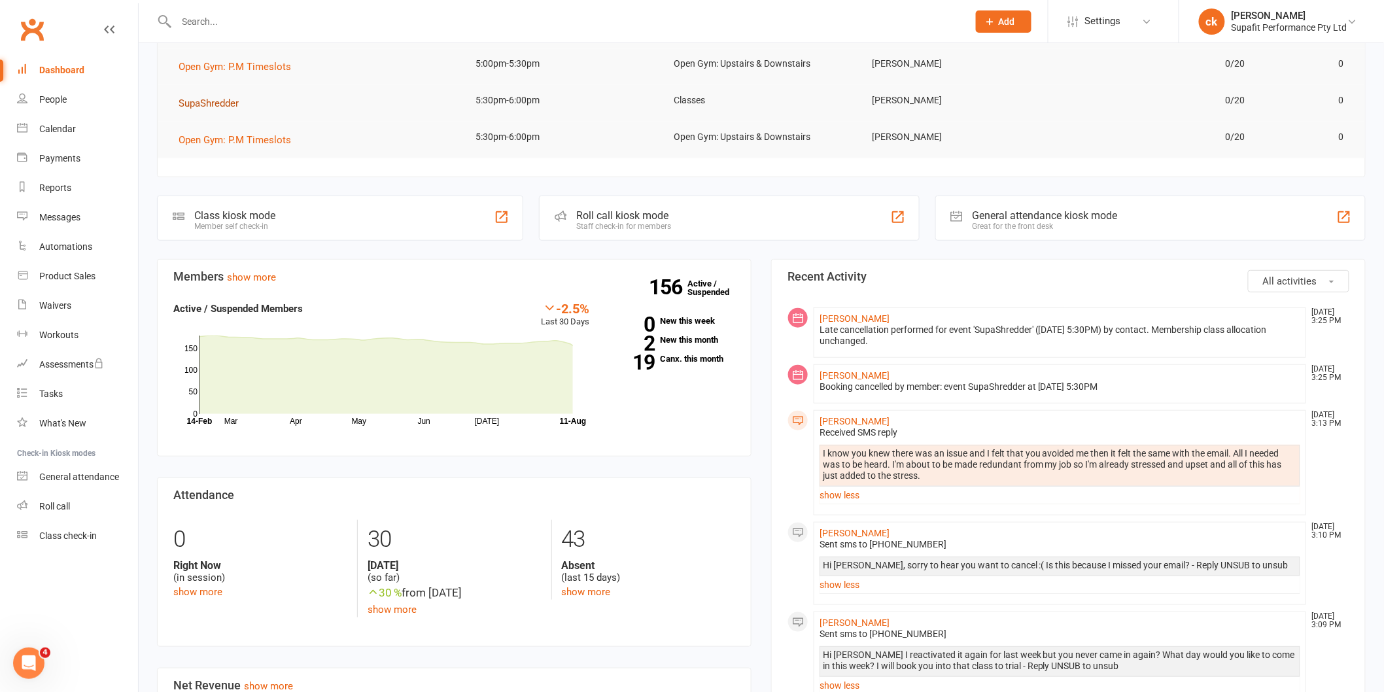
click at [220, 108] on button "SupaShredder" at bounding box center [213, 103] width 69 height 16
